Goal: Transaction & Acquisition: Purchase product/service

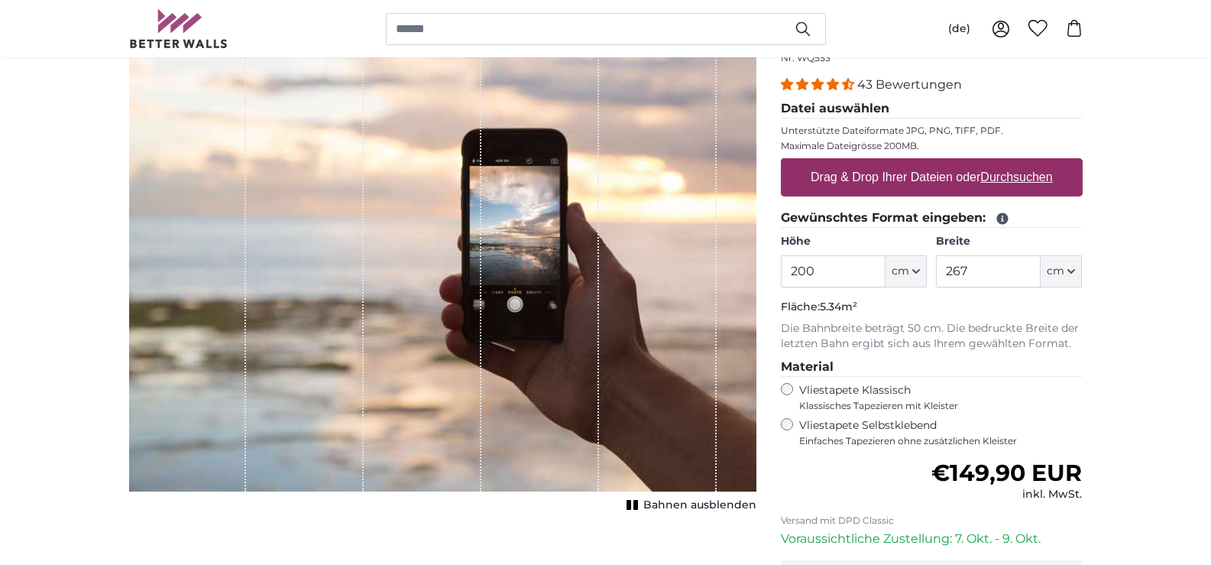
scroll to position [153, 0]
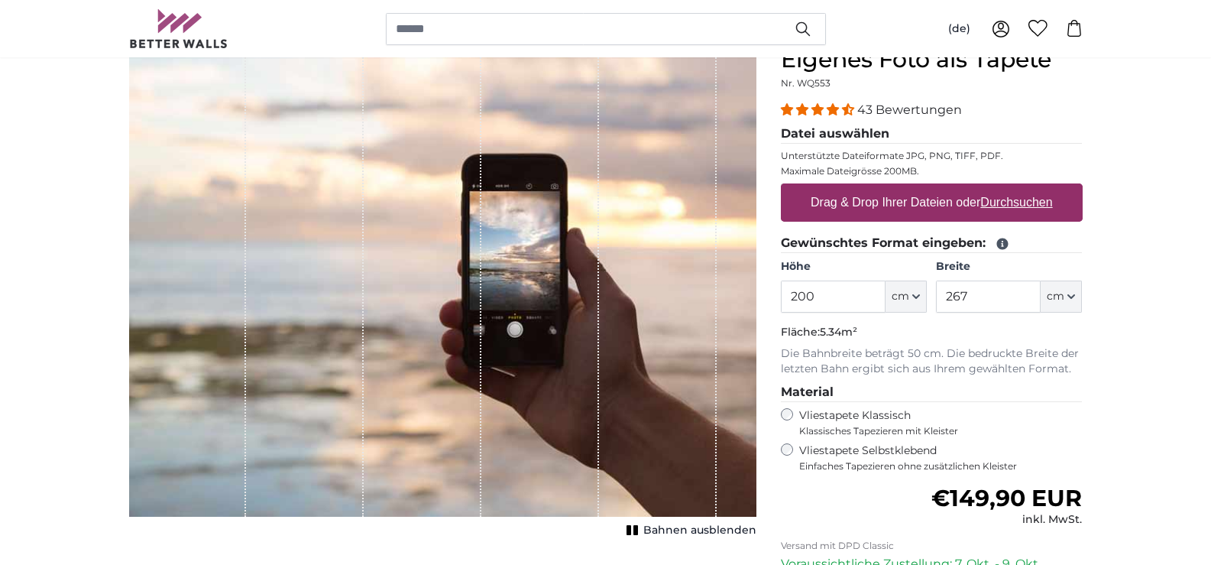
click at [898, 196] on label "Drag & Drop Ihrer Dateien oder Durchsuchen" at bounding box center [932, 202] width 254 height 31
click at [898, 188] on input "Drag & Drop Ihrer Dateien oder Durchsuchen" at bounding box center [932, 185] width 302 height 5
type input "**********"
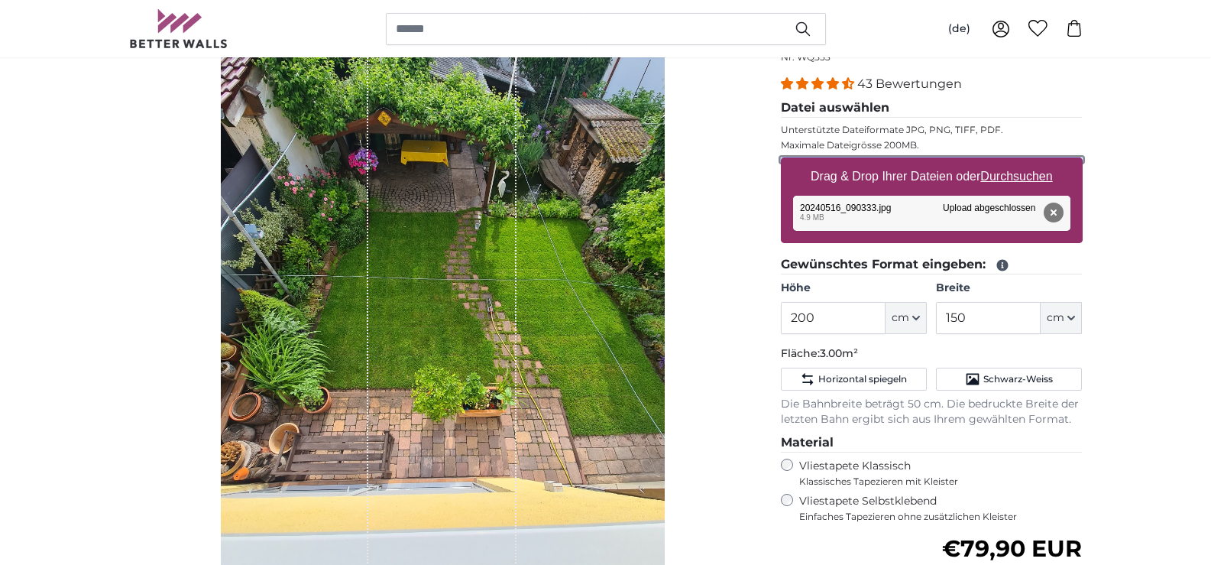
scroll to position [204, 0]
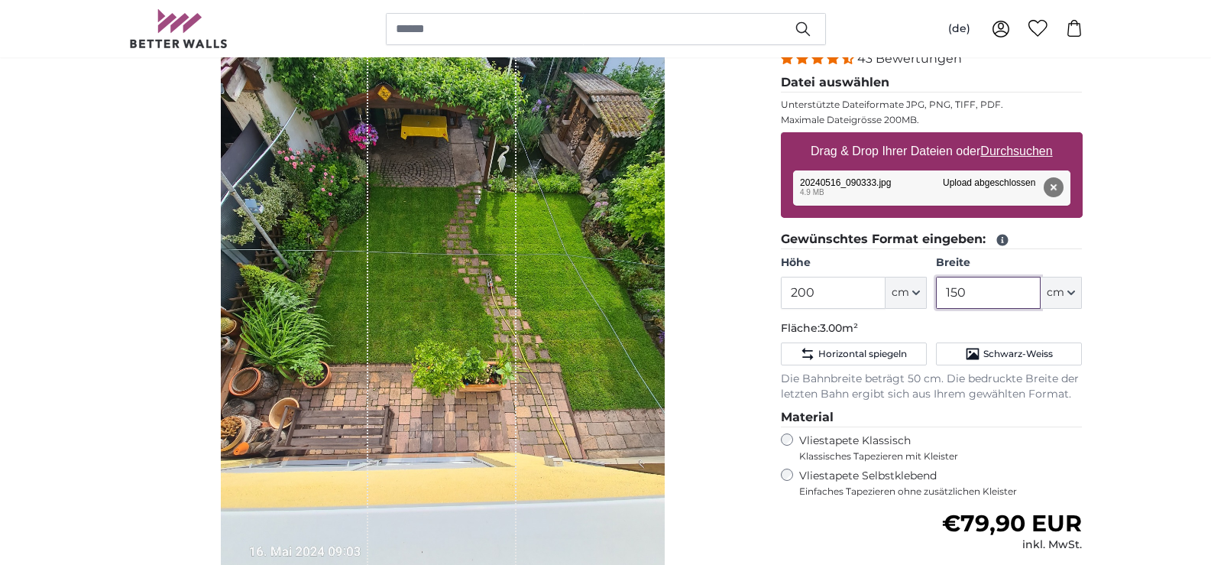
click at [950, 291] on input "150" at bounding box center [988, 293] width 105 height 32
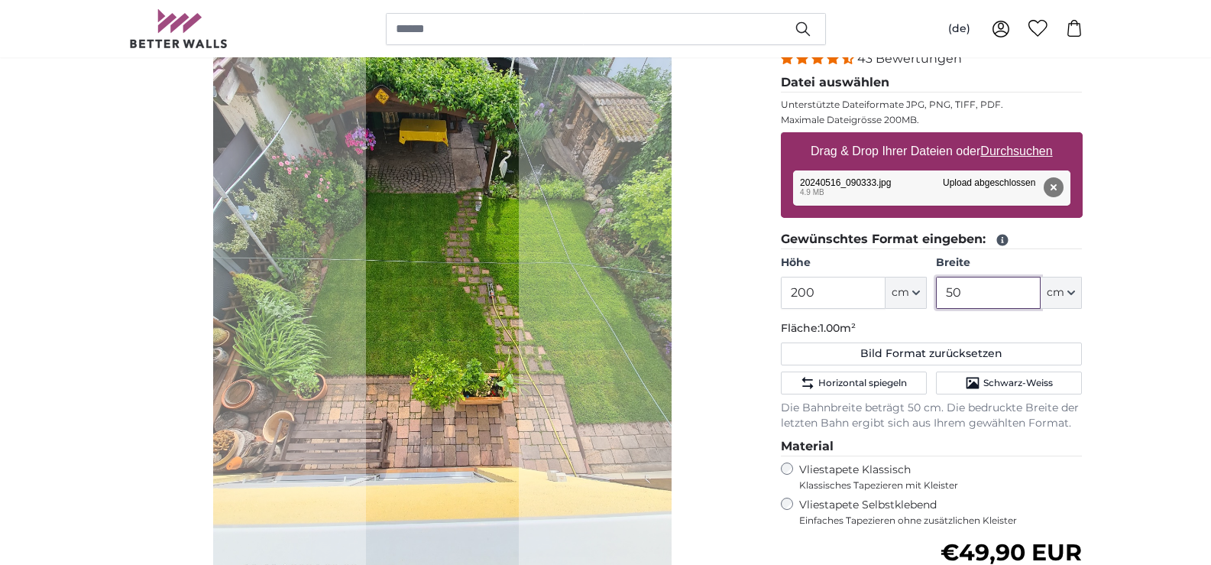
type input "350"
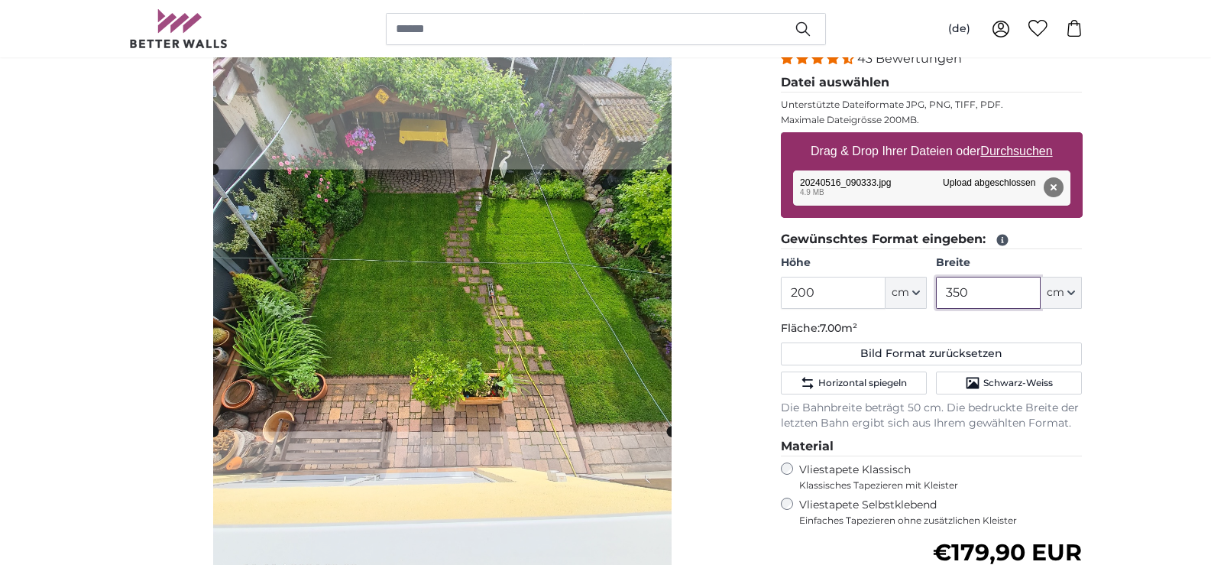
type input "350"
click at [805, 293] on input "200" at bounding box center [833, 293] width 105 height 32
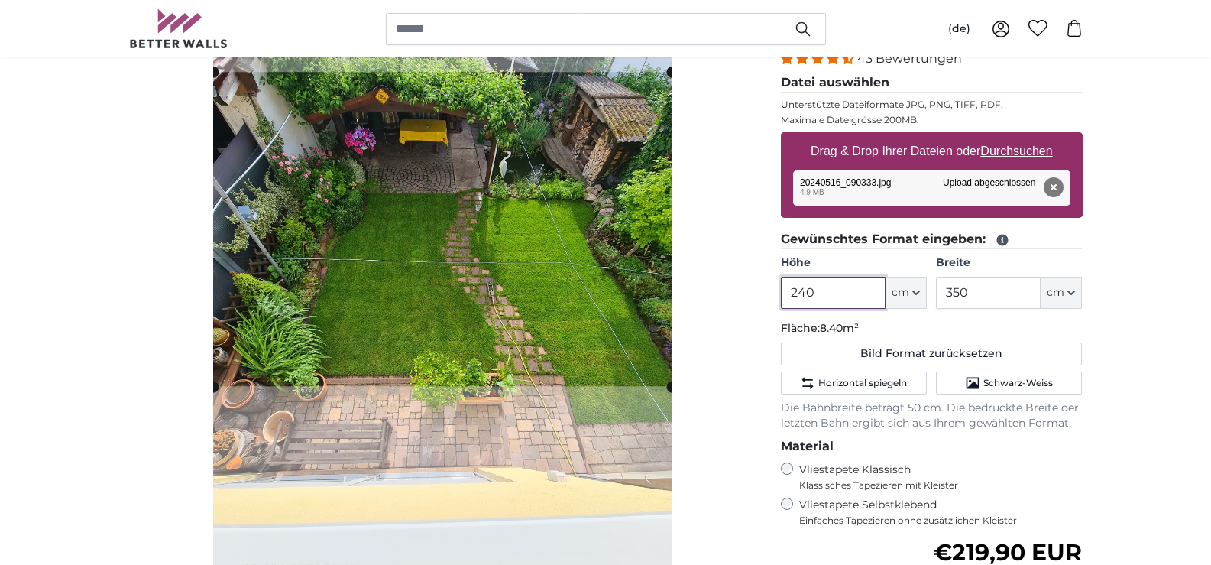
click at [633, 224] on cropper-handle at bounding box center [442, 229] width 458 height 314
click at [644, 526] on img at bounding box center [442, 300] width 458 height 611
click at [610, 322] on cropper-handle at bounding box center [443, 230] width 458 height 314
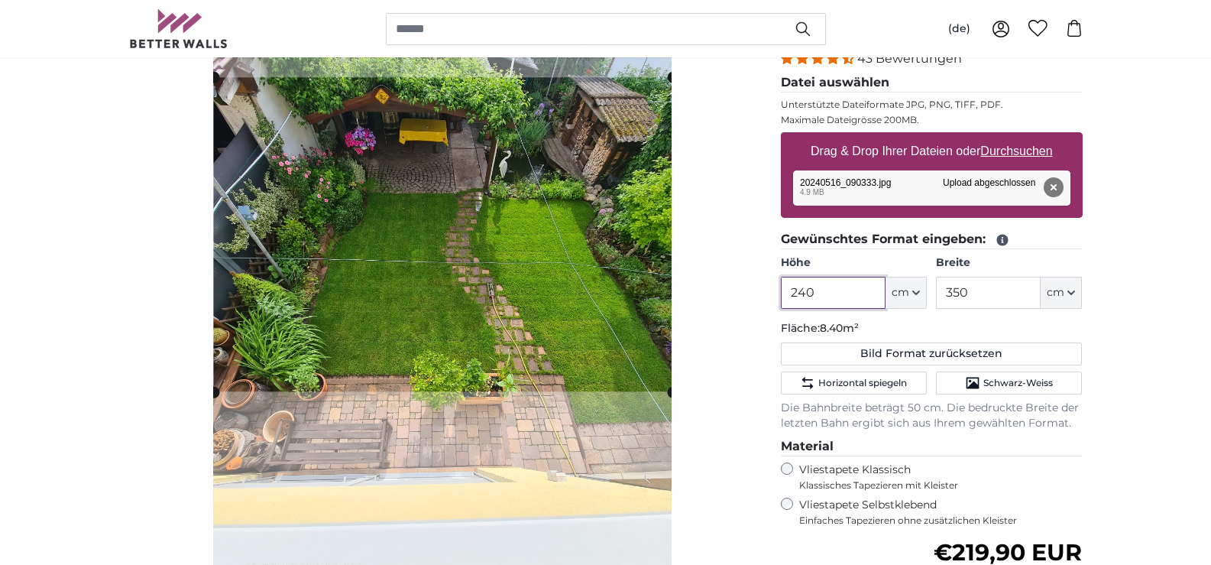
click at [550, 327] on cropper-handle at bounding box center [443, 234] width 458 height 314
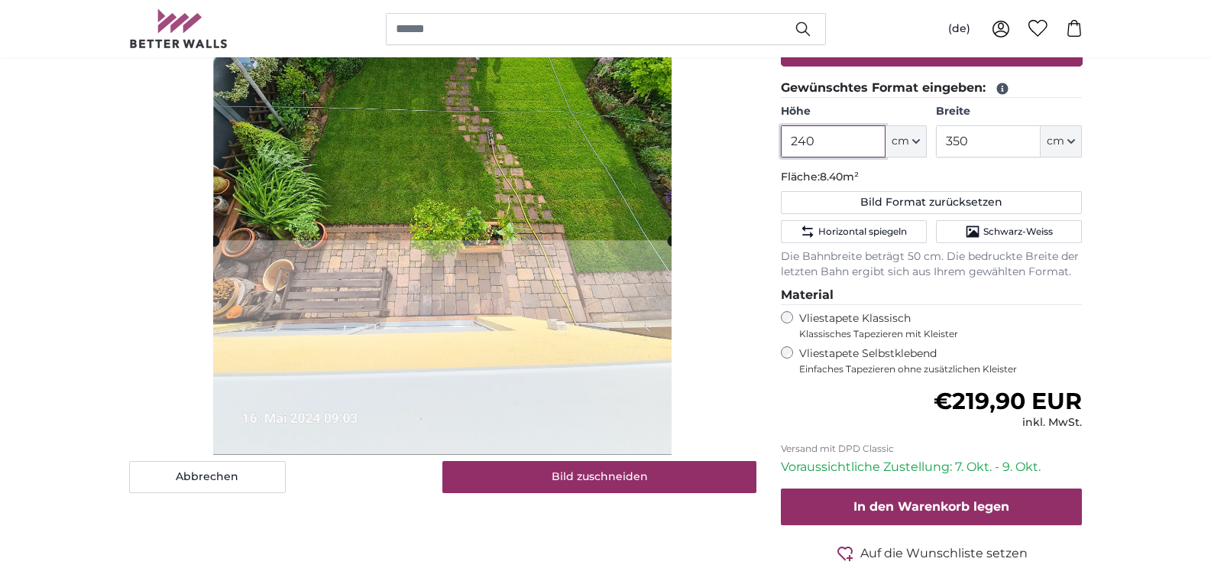
scroll to position [357, 0]
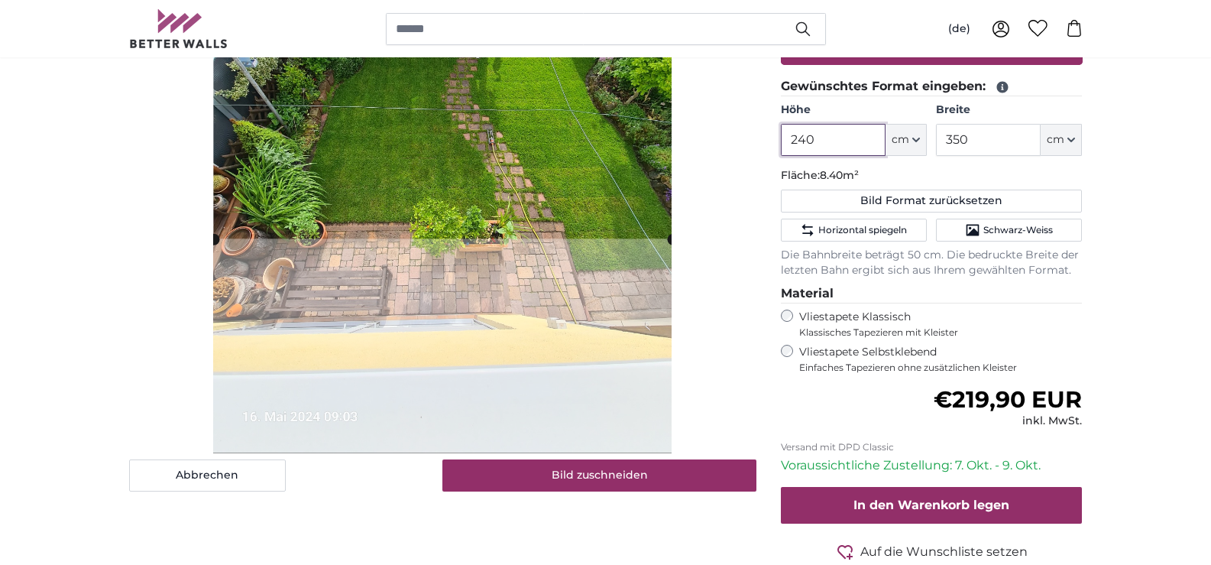
type input "240"
click at [954, 136] on input "350" at bounding box center [988, 140] width 105 height 32
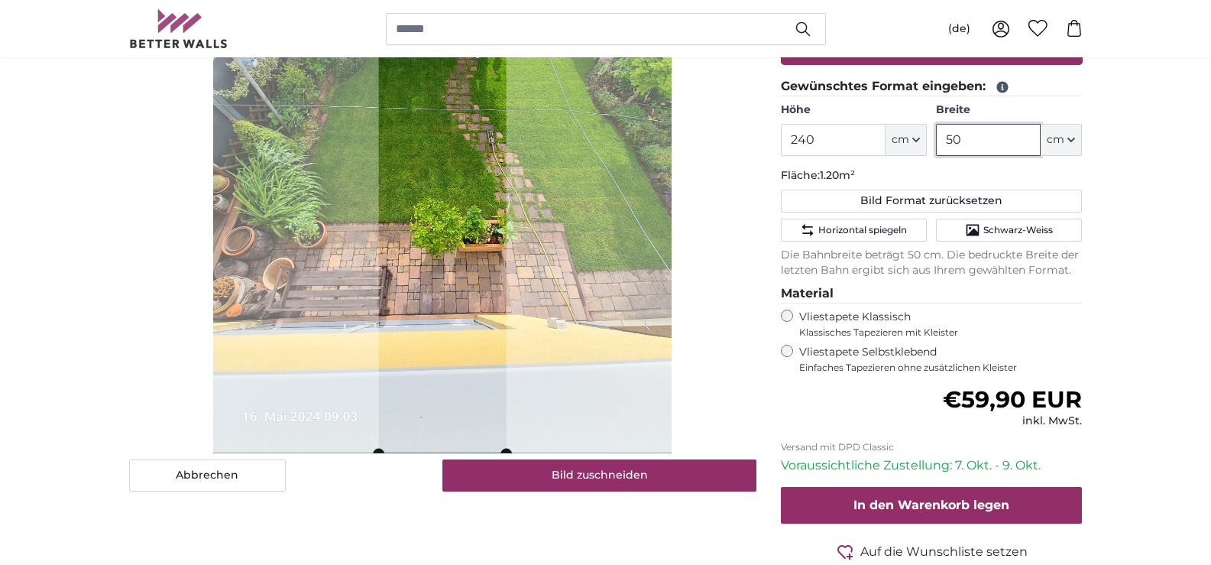
type input "250"
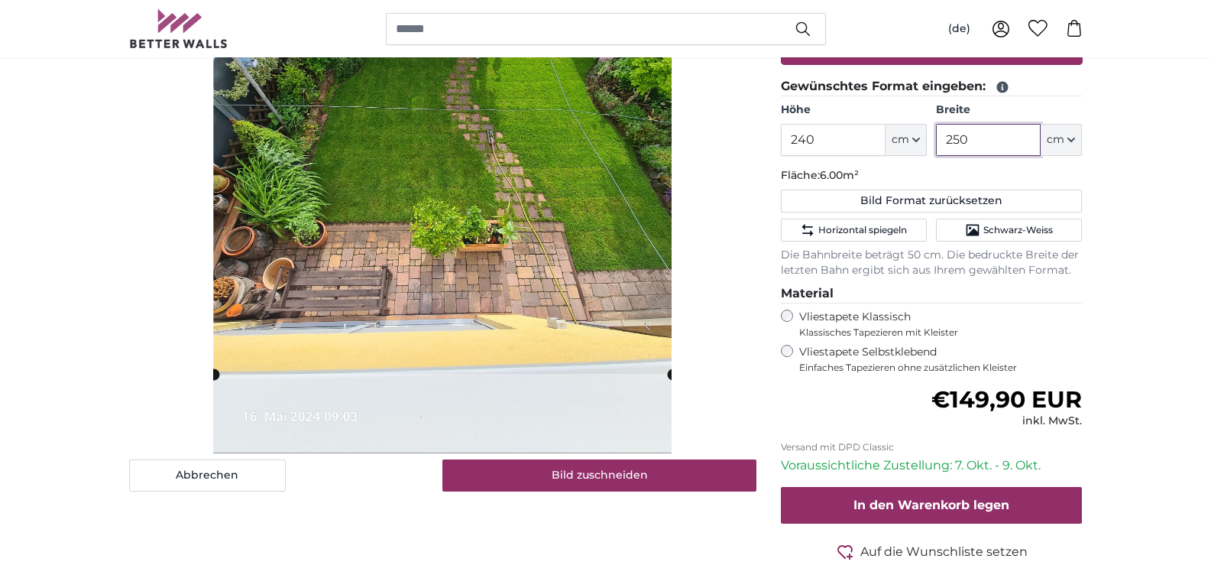
click at [630, 225] on cropper-handle at bounding box center [443, 154] width 458 height 440
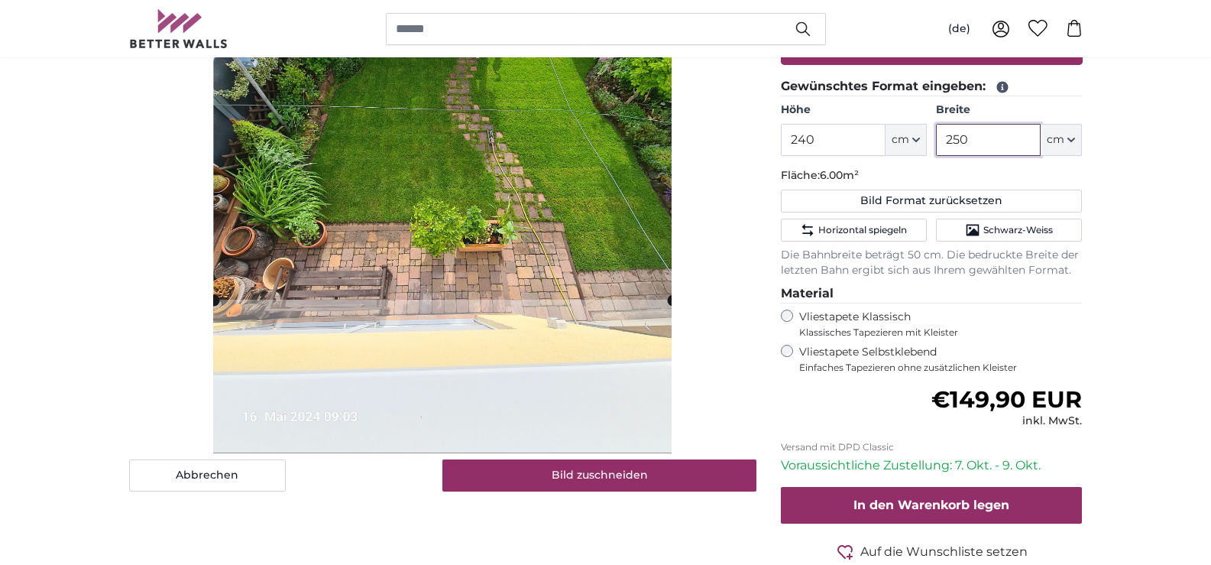
click at [591, 112] on cropper-handle at bounding box center [443, 79] width 458 height 440
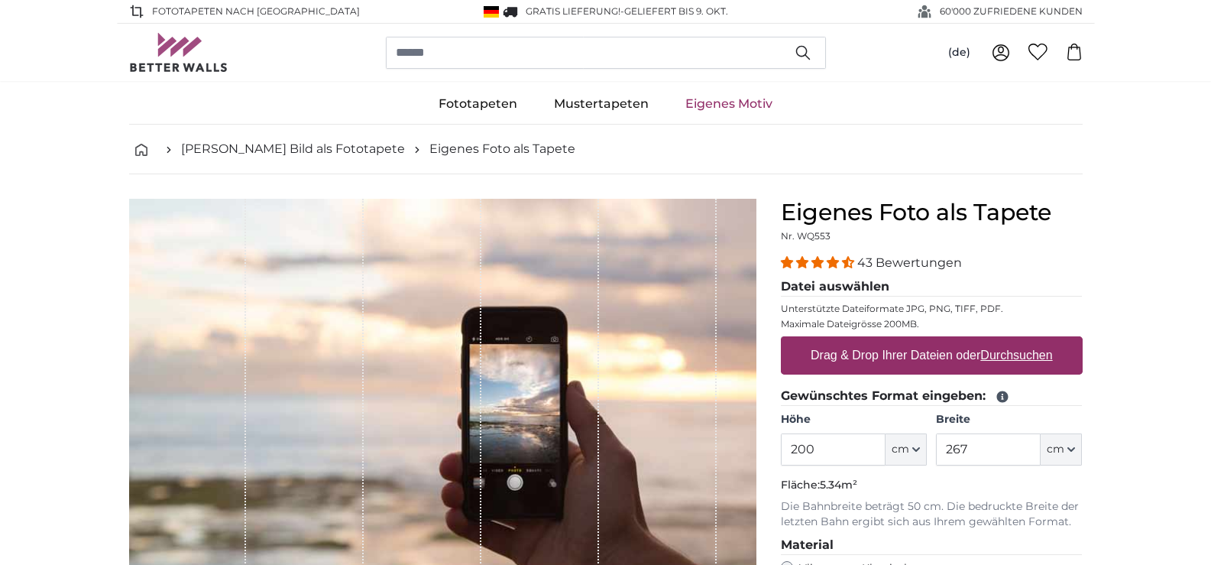
click at [1008, 353] on u "Durchsuchen" at bounding box center [1016, 354] width 72 height 13
click at [1008, 341] on input "Drag & Drop Ihrer Dateien oder Durchsuchen" at bounding box center [932, 338] width 302 height 5
type input "**********"
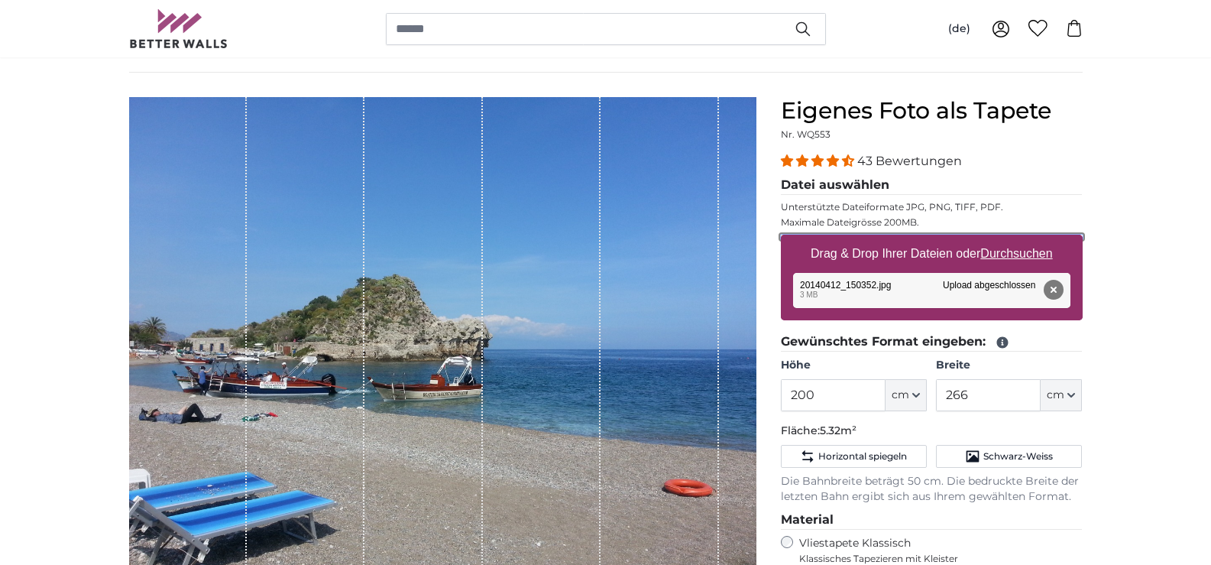
scroll to position [153, 0]
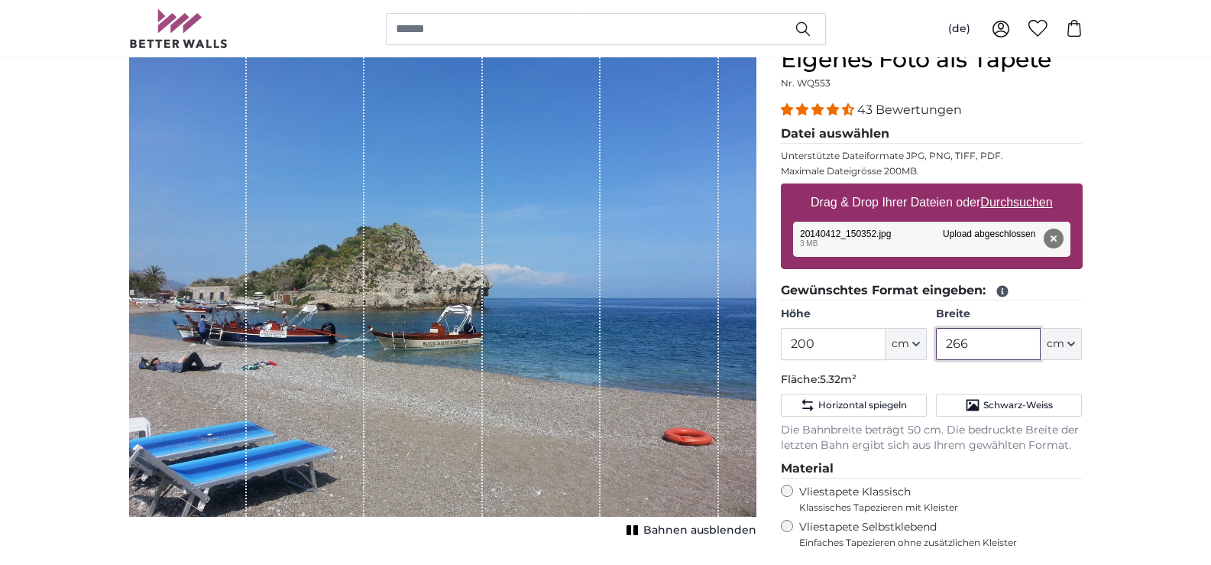
click at [953, 342] on input "266" at bounding box center [988, 344] width 105 height 32
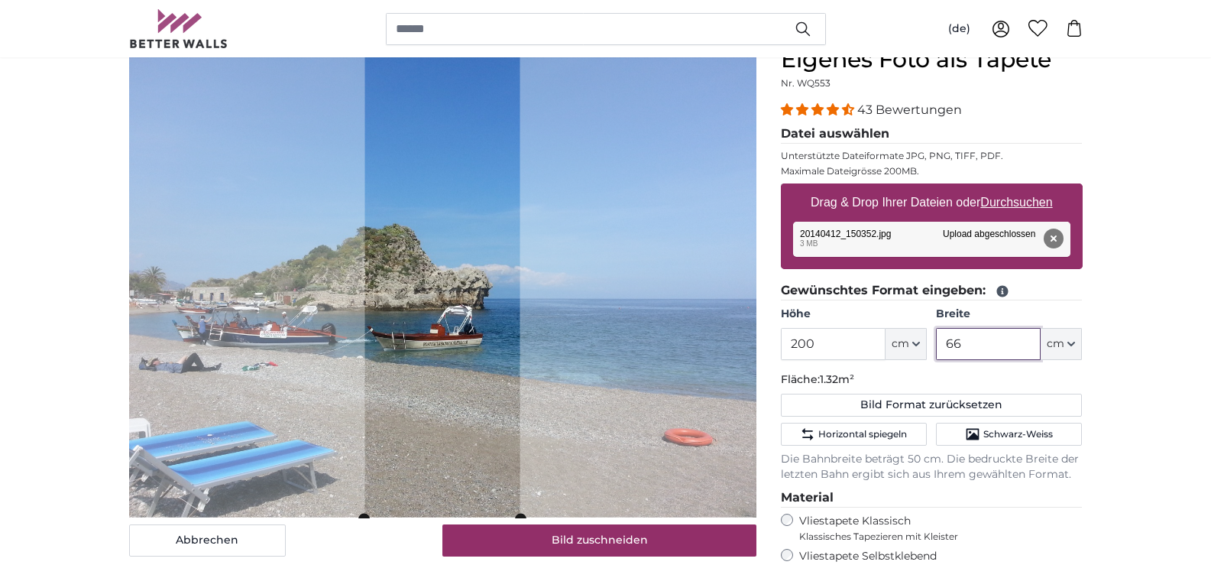
type input "266"
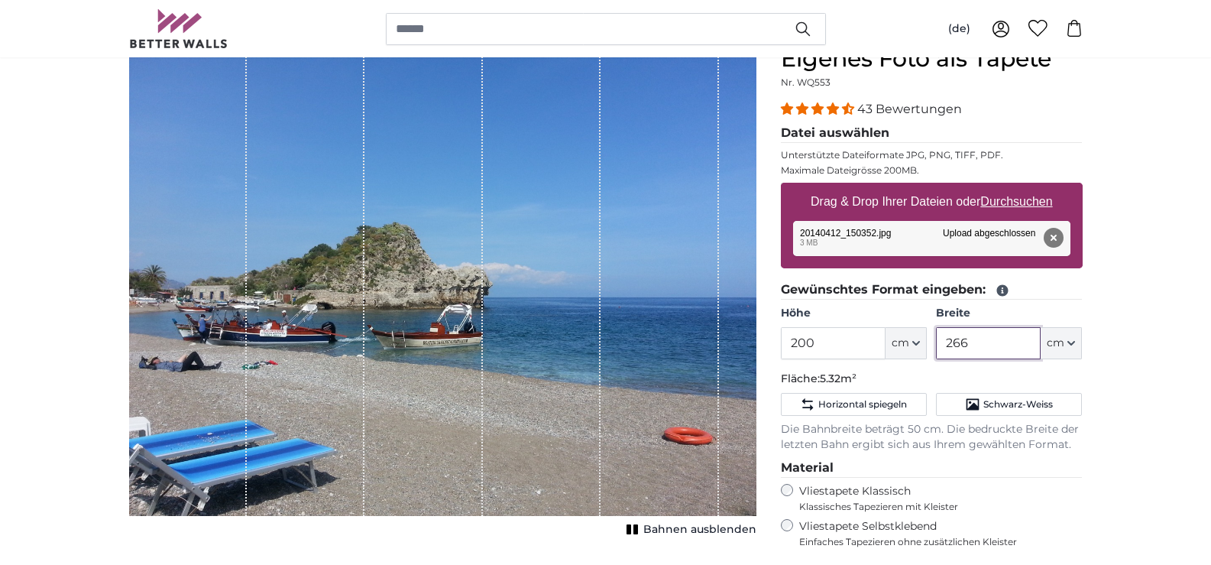
scroll to position [153, 0]
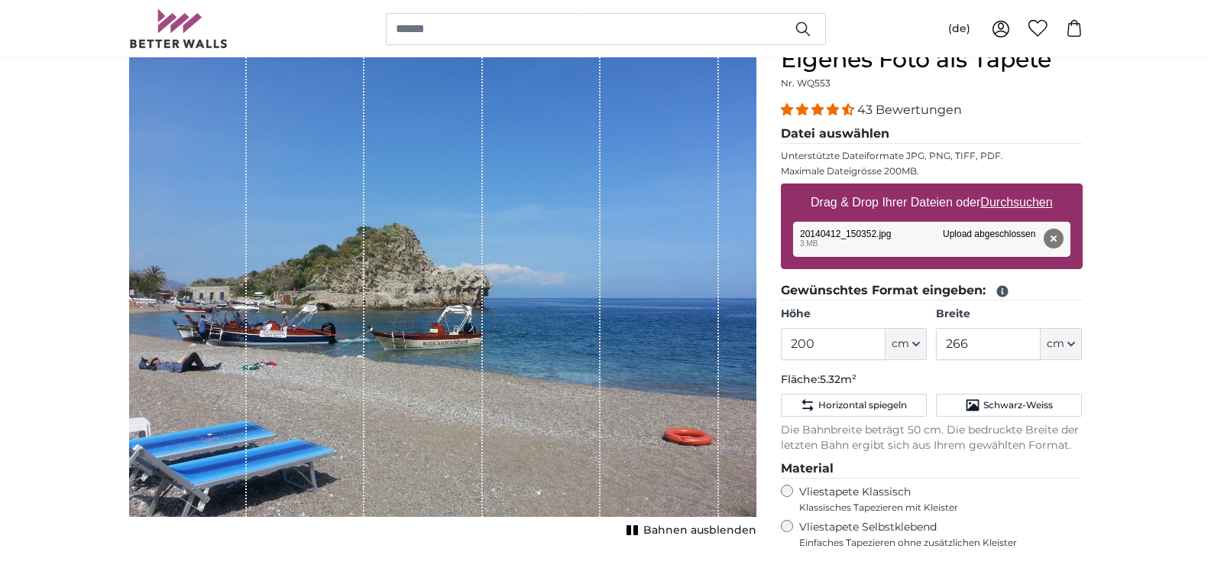
click at [672, 523] on span "Bahnen ausblenden" at bounding box center [699, 530] width 113 height 15
click at [674, 524] on span "Bahnen einblenden" at bounding box center [700, 530] width 112 height 15
click at [982, 399] on button "Schwarz-Weiss" at bounding box center [1009, 404] width 146 height 23
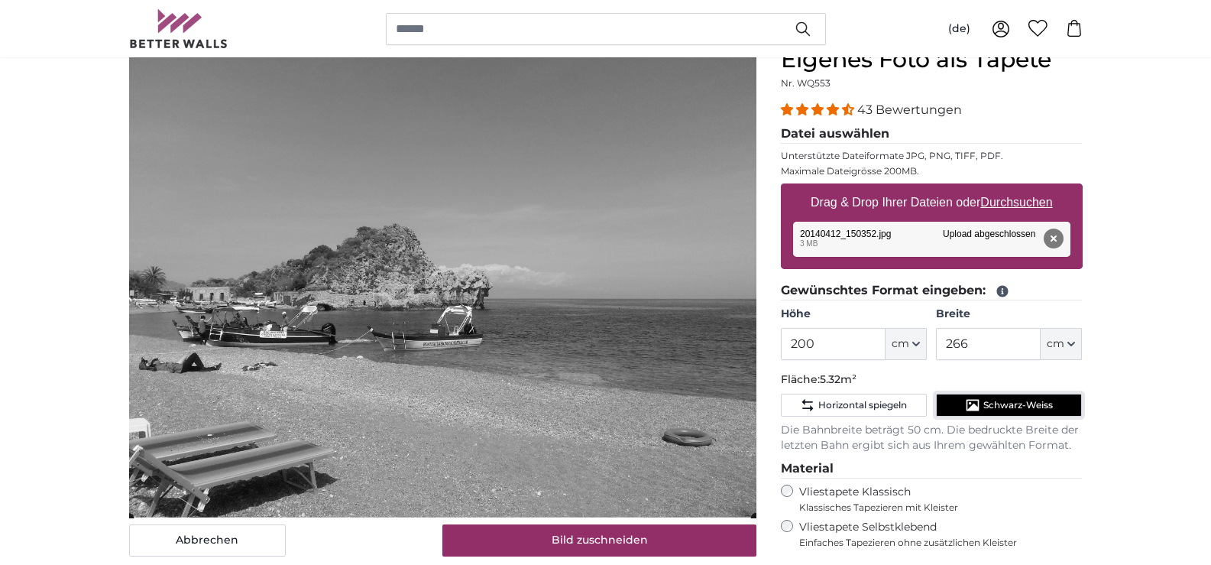
click at [980, 400] on icon "Schwarz-Weiss" at bounding box center [972, 404] width 15 height 15
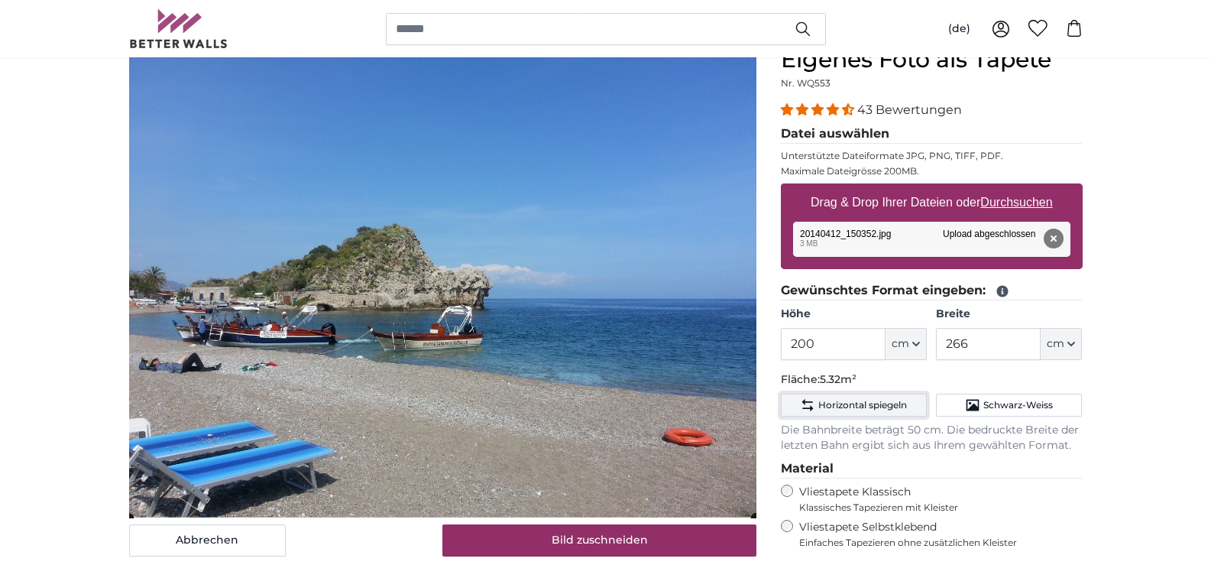
click at [848, 401] on span "Horizontal spiegeln" at bounding box center [862, 405] width 89 height 12
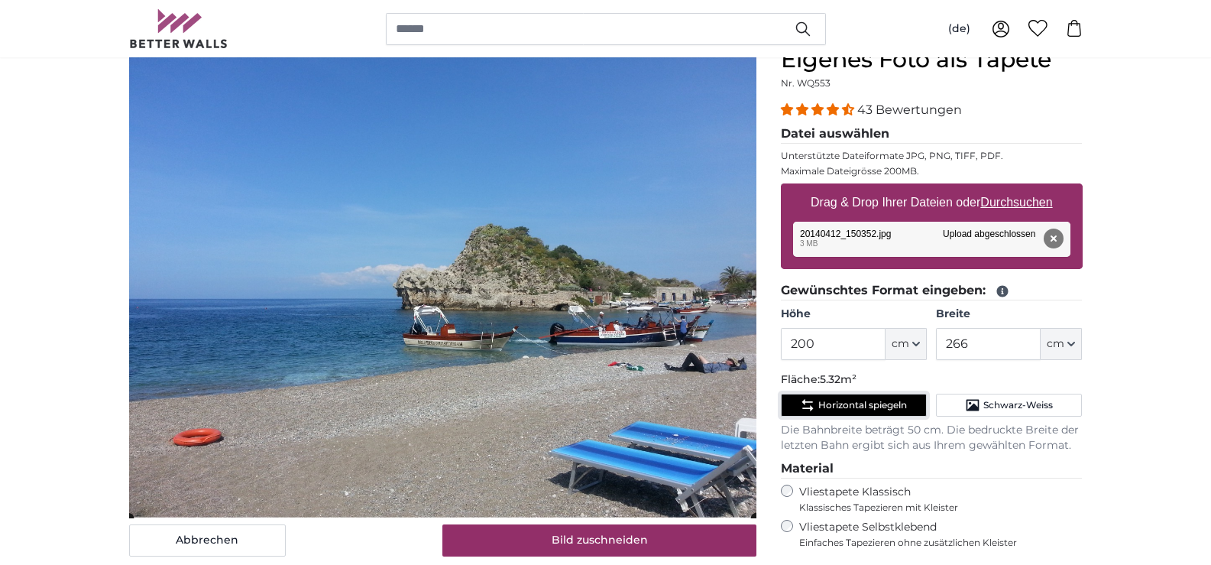
click at [847, 403] on span "Horizontal spiegeln" at bounding box center [862, 405] width 89 height 12
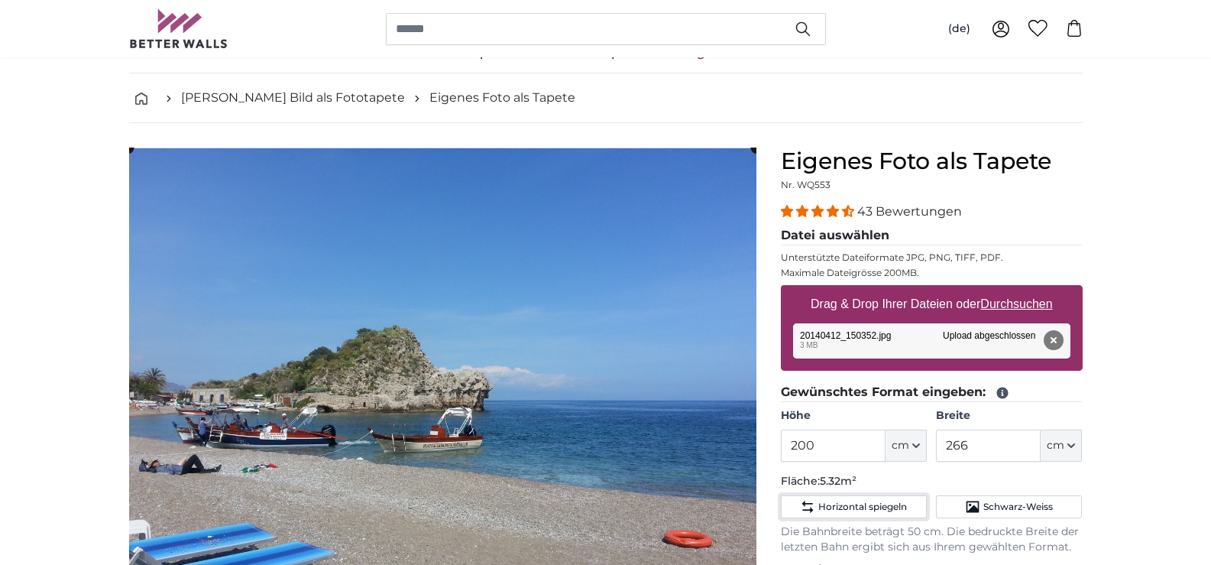
scroll to position [0, 0]
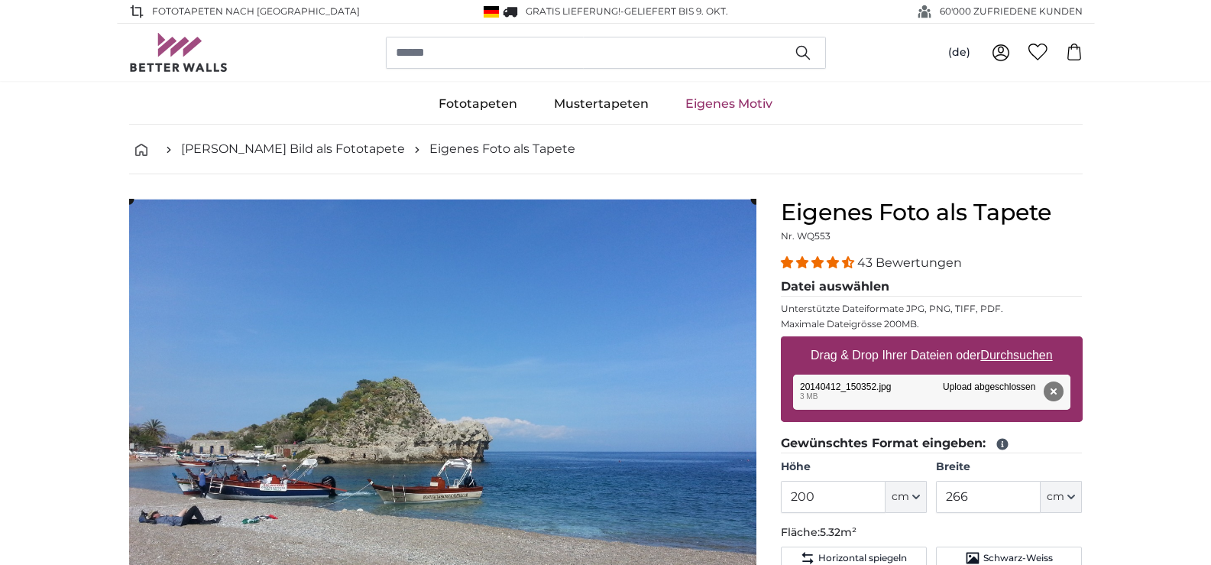
click at [695, 99] on link "Eigenes Motiv" at bounding box center [729, 104] width 124 height 40
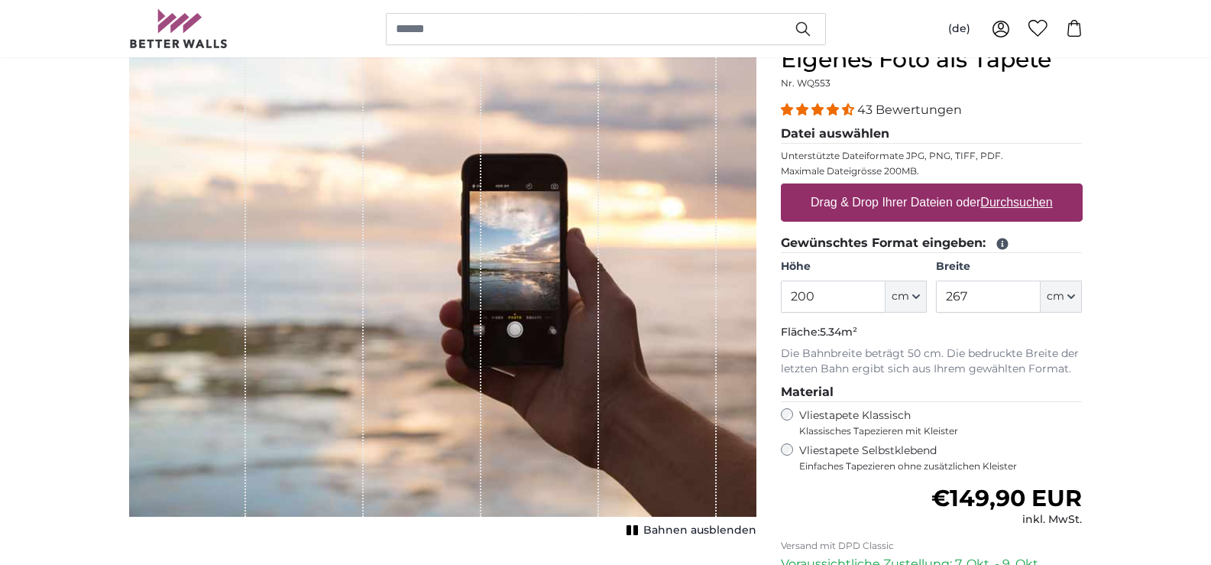
scroll to position [204, 0]
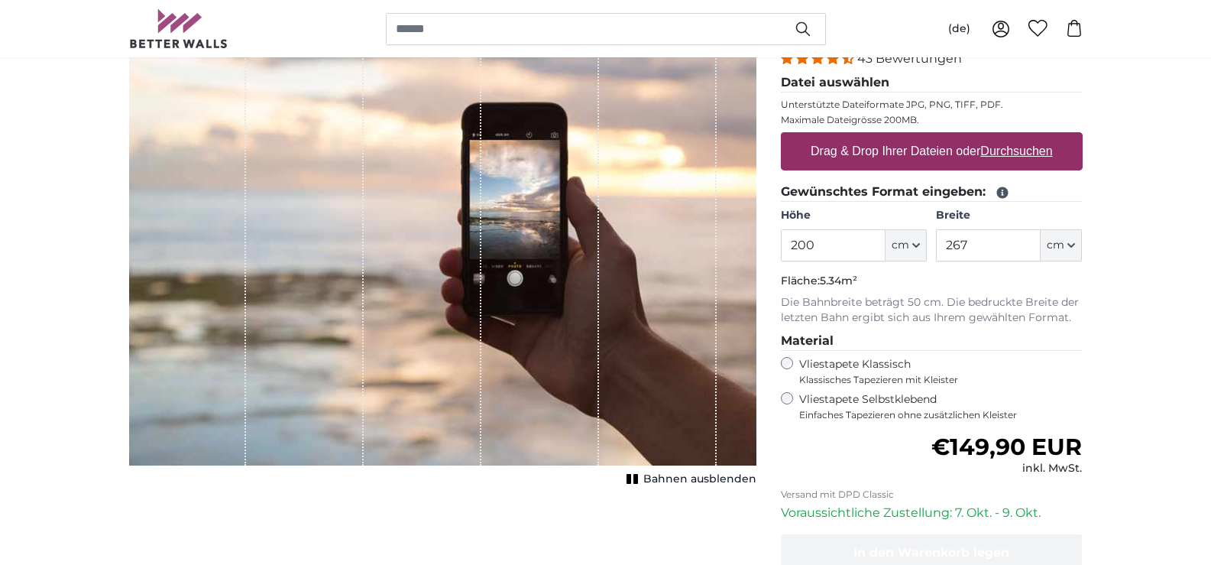
click at [1012, 147] on u "Durchsuchen" at bounding box center [1016, 150] width 72 height 13
click at [1012, 137] on input "Drag & Drop Ihrer Dateien oder Durchsuchen" at bounding box center [932, 134] width 302 height 5
type input "**********"
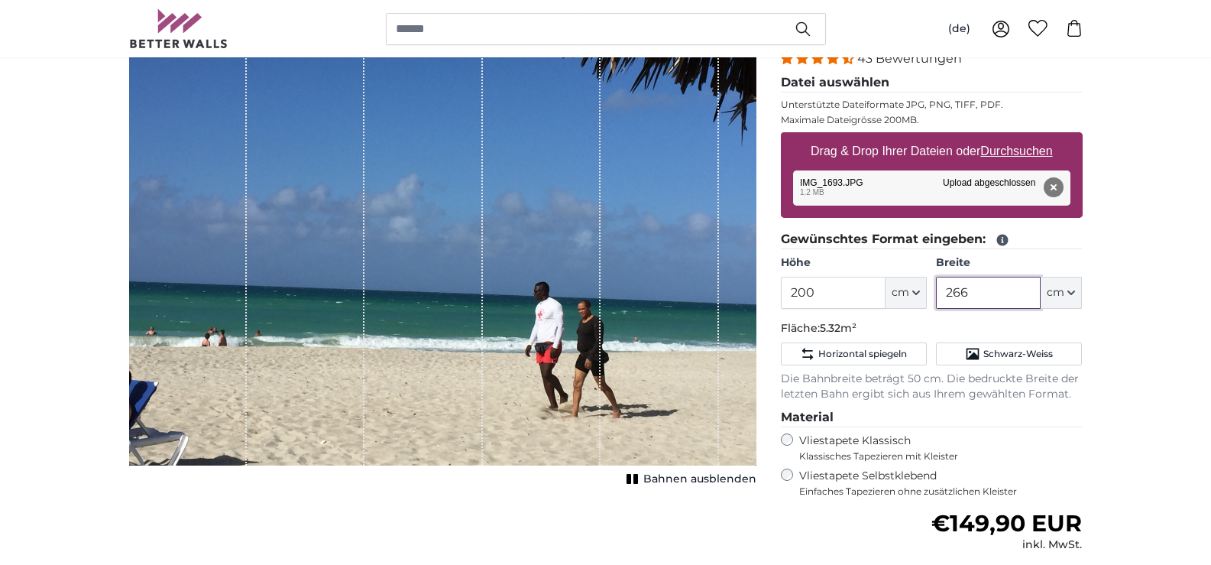
click at [952, 291] on input "266" at bounding box center [988, 293] width 105 height 32
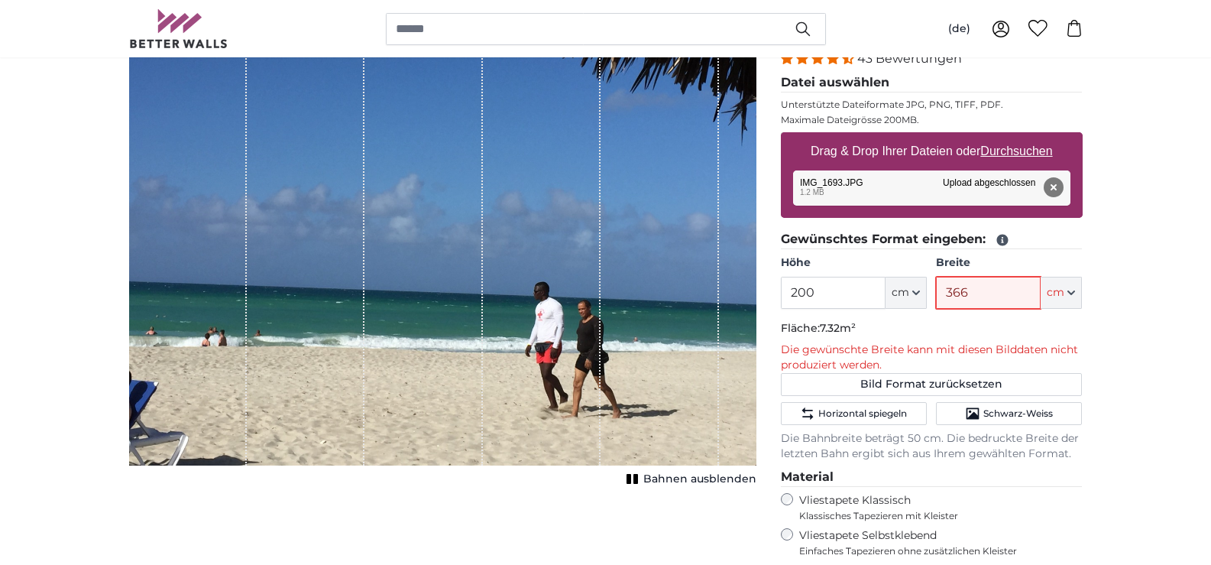
type input "366"
click at [806, 292] on input "200" at bounding box center [833, 293] width 105 height 32
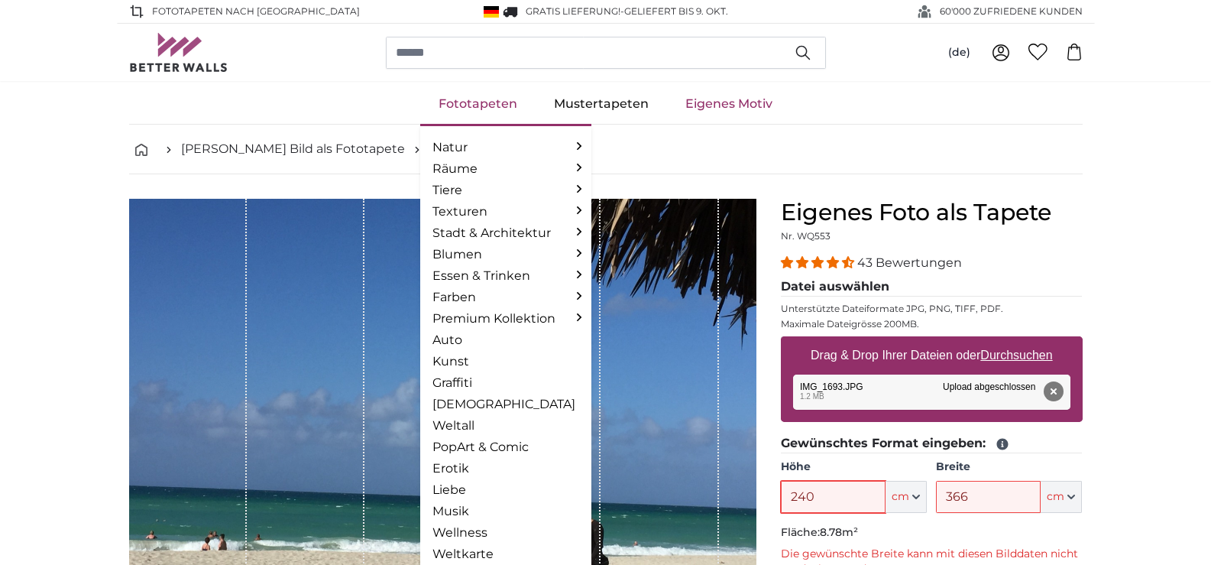
type input "240"
click at [497, 101] on link "Fototapeten" at bounding box center [477, 104] width 115 height 40
